Goal: Information Seeking & Learning: Understand process/instructions

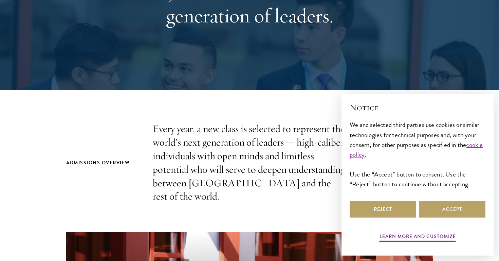
scroll to position [121, 0]
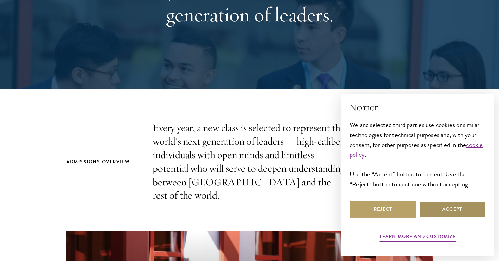
click at [447, 214] on button "Accept" at bounding box center [452, 209] width 66 height 16
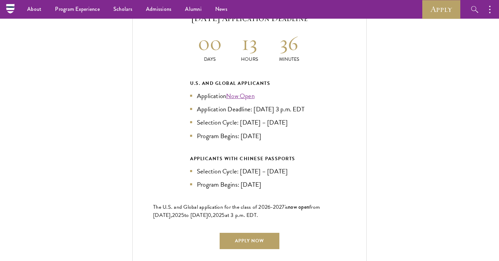
scroll to position [1485, 0]
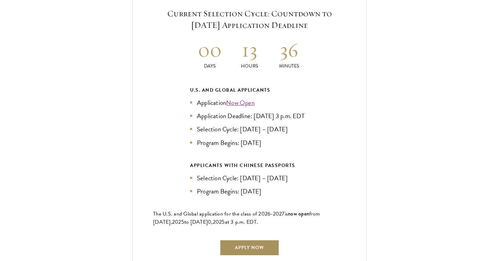
click at [257, 248] on link "Apply Now" at bounding box center [249, 247] width 60 height 16
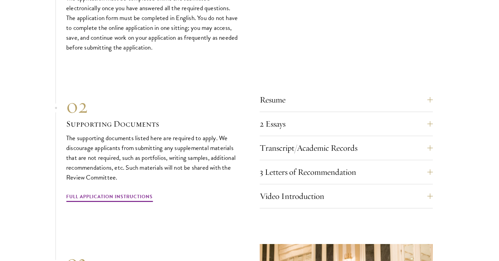
scroll to position [2220, 0]
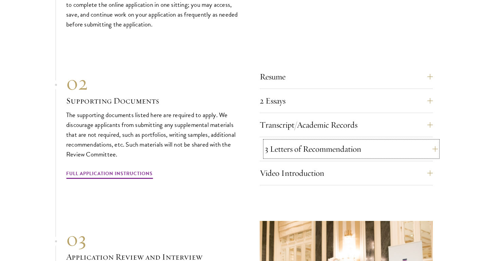
click at [267, 147] on button "3 Letters of Recommendation" at bounding box center [351, 149] width 173 height 16
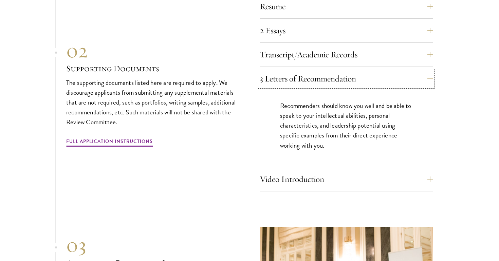
scroll to position [2297, 0]
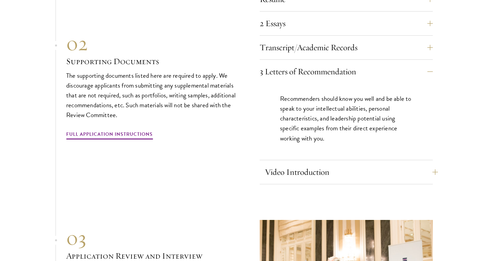
click at [263, 174] on div "Video Introduction Provide a short video self-introduction of no more than 1 mi…" at bounding box center [345, 174] width 173 height 20
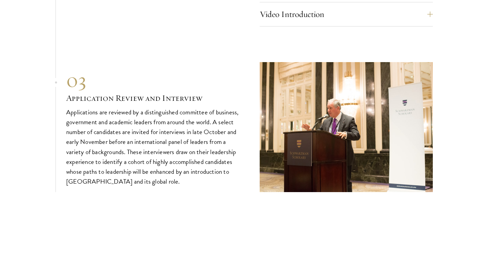
scroll to position [2456, 0]
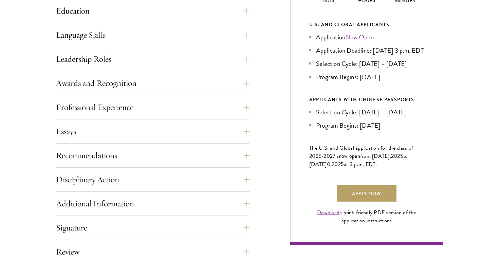
scroll to position [365, 0]
click at [236, 151] on button "Recommendations" at bounding box center [157, 155] width 193 height 16
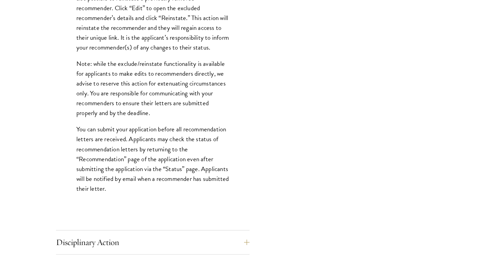
scroll to position [867, 0]
click at [135, 163] on p "You can submit your application before all recommendation letters are received.…" at bounding box center [152, 158] width 153 height 69
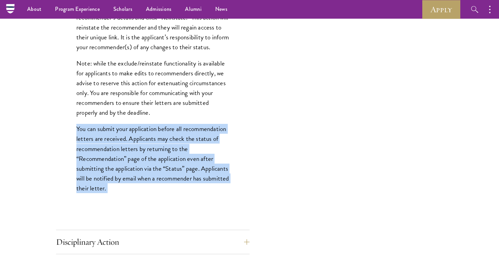
scroll to position [846, 0]
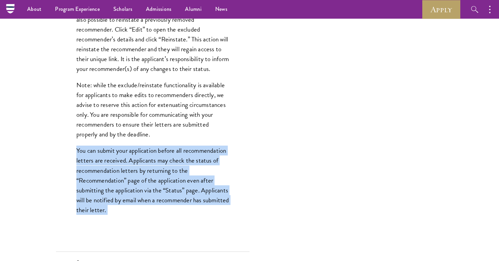
click at [143, 128] on p "Note: while the exclude/reinstate functionality is available for applicants to …" at bounding box center [152, 109] width 153 height 59
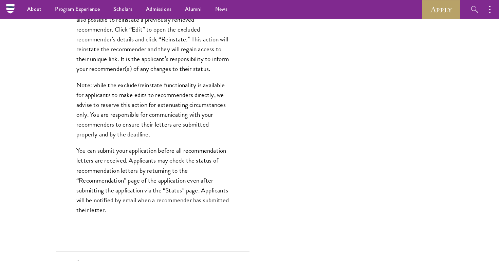
click at [143, 128] on p "Note: while the exclude/reinstate functionality is available for applicants to …" at bounding box center [152, 109] width 153 height 59
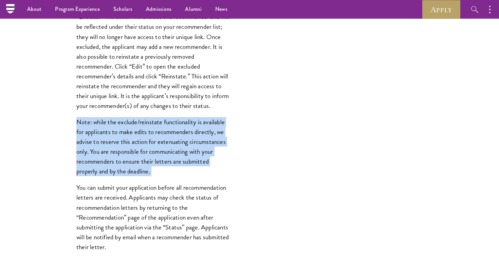
scroll to position [805, 0]
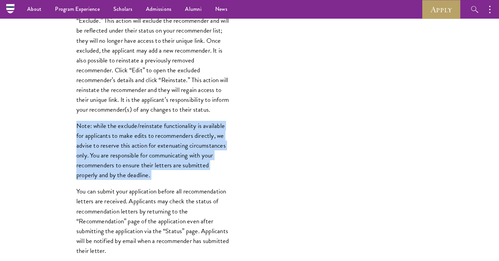
click at [153, 108] on p "In extenuating cases when a recommender has informed an applicant that they are…" at bounding box center [152, 40] width 153 height 148
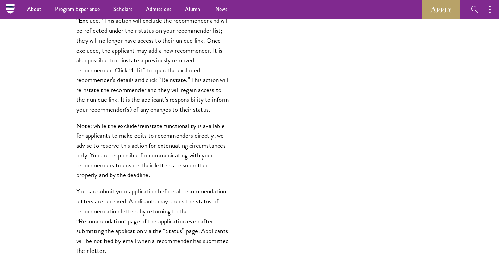
click at [153, 108] on p "In extenuating cases when a recommender has informed an applicant that they are…" at bounding box center [152, 40] width 153 height 148
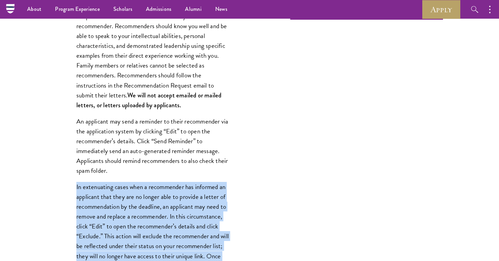
scroll to position [555, 0]
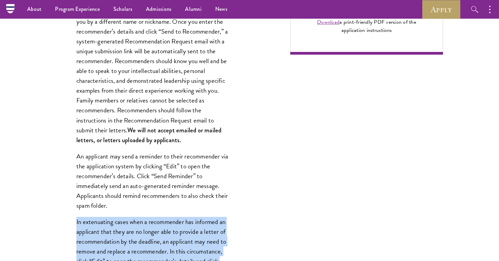
click at [143, 105] on p "Register three recommenders by providing their names, professional titles, and …" at bounding box center [152, 66] width 153 height 158
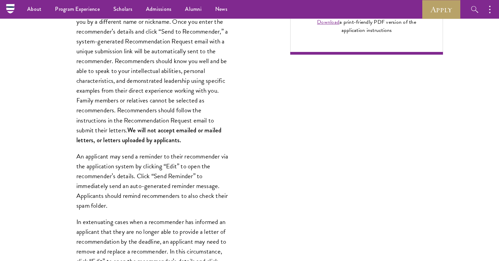
click at [143, 105] on p "Register three recommenders by providing their names, professional titles, and …" at bounding box center [152, 66] width 153 height 158
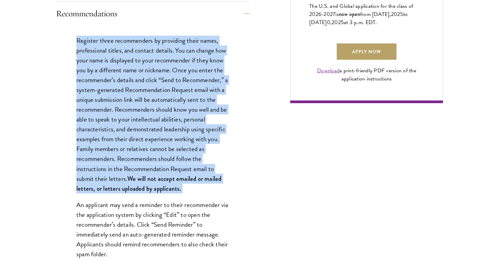
scroll to position [509, 0]
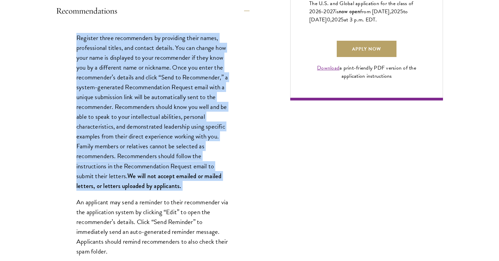
click at [173, 112] on p "Register three recommenders by providing their names, professional titles, and …" at bounding box center [152, 112] width 153 height 158
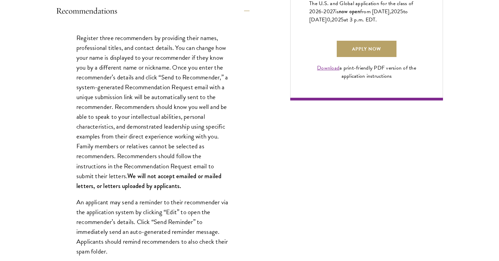
click at [173, 112] on p "Register three recommenders by providing their names, professional titles, and …" at bounding box center [152, 112] width 153 height 158
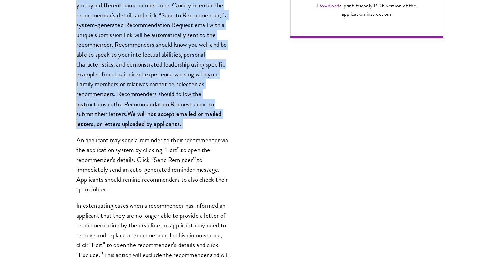
scroll to position [585, 0]
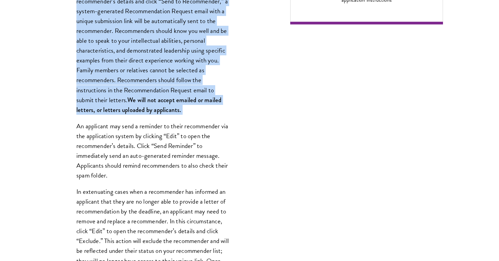
click at [160, 139] on p "An applicant may send a reminder to their recommender via the application syste…" at bounding box center [152, 150] width 153 height 59
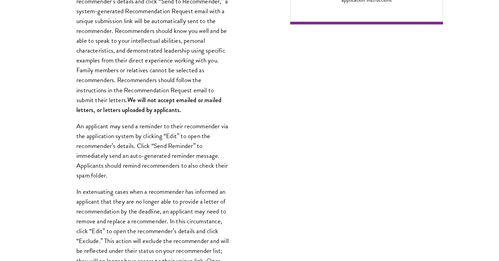
click at [160, 139] on p "An applicant may send a reminder to their recommender via the application syste…" at bounding box center [152, 150] width 153 height 59
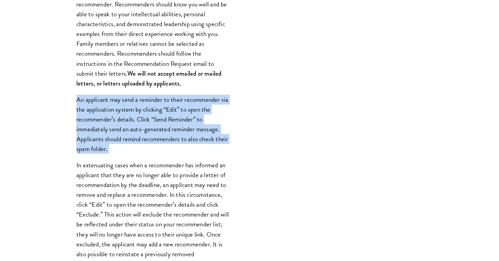
scroll to position [612, 0]
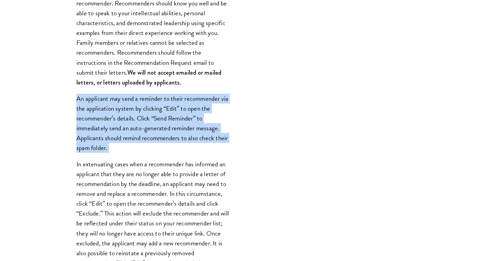
click at [74, 133] on div "Register three recommenders by providing their names, professional titles, and …" at bounding box center [152, 192] width 193 height 546
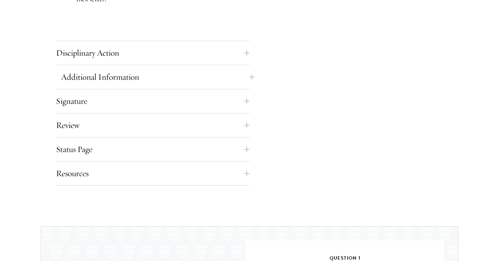
scroll to position [1060, 0]
